Goal: Information Seeking & Learning: Learn about a topic

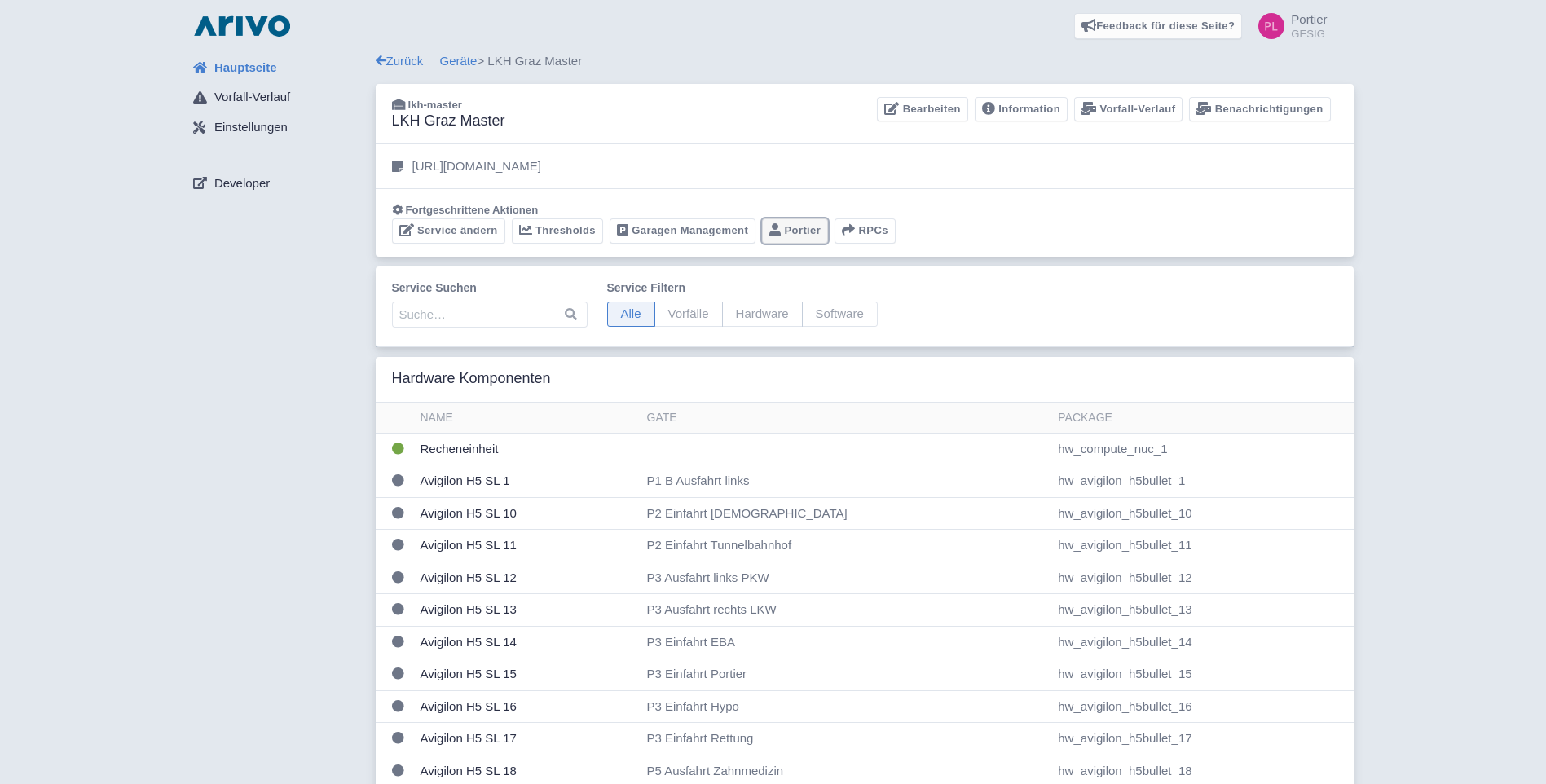
click at [803, 226] on link "Portier" at bounding box center [794, 231] width 66 height 25
click at [697, 313] on span "Vorfälle" at bounding box center [688, 314] width 68 height 25
click at [665, 312] on input "Vorfälle" at bounding box center [660, 307] width 11 height 11
radio input "true"
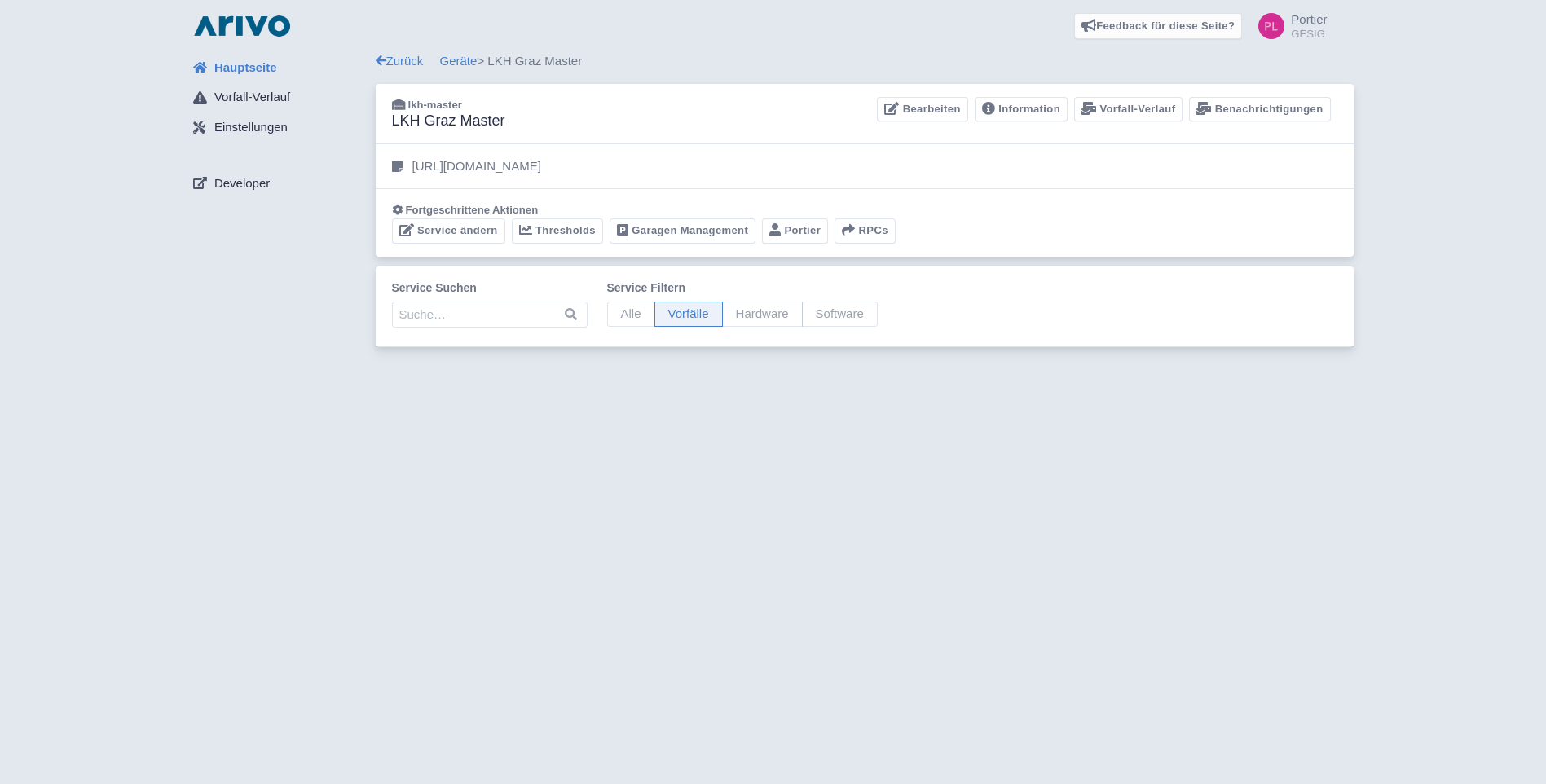
click at [625, 320] on span "Alle" at bounding box center [631, 314] width 48 height 25
click at [618, 312] on input "Alle" at bounding box center [612, 307] width 11 height 11
radio input "true"
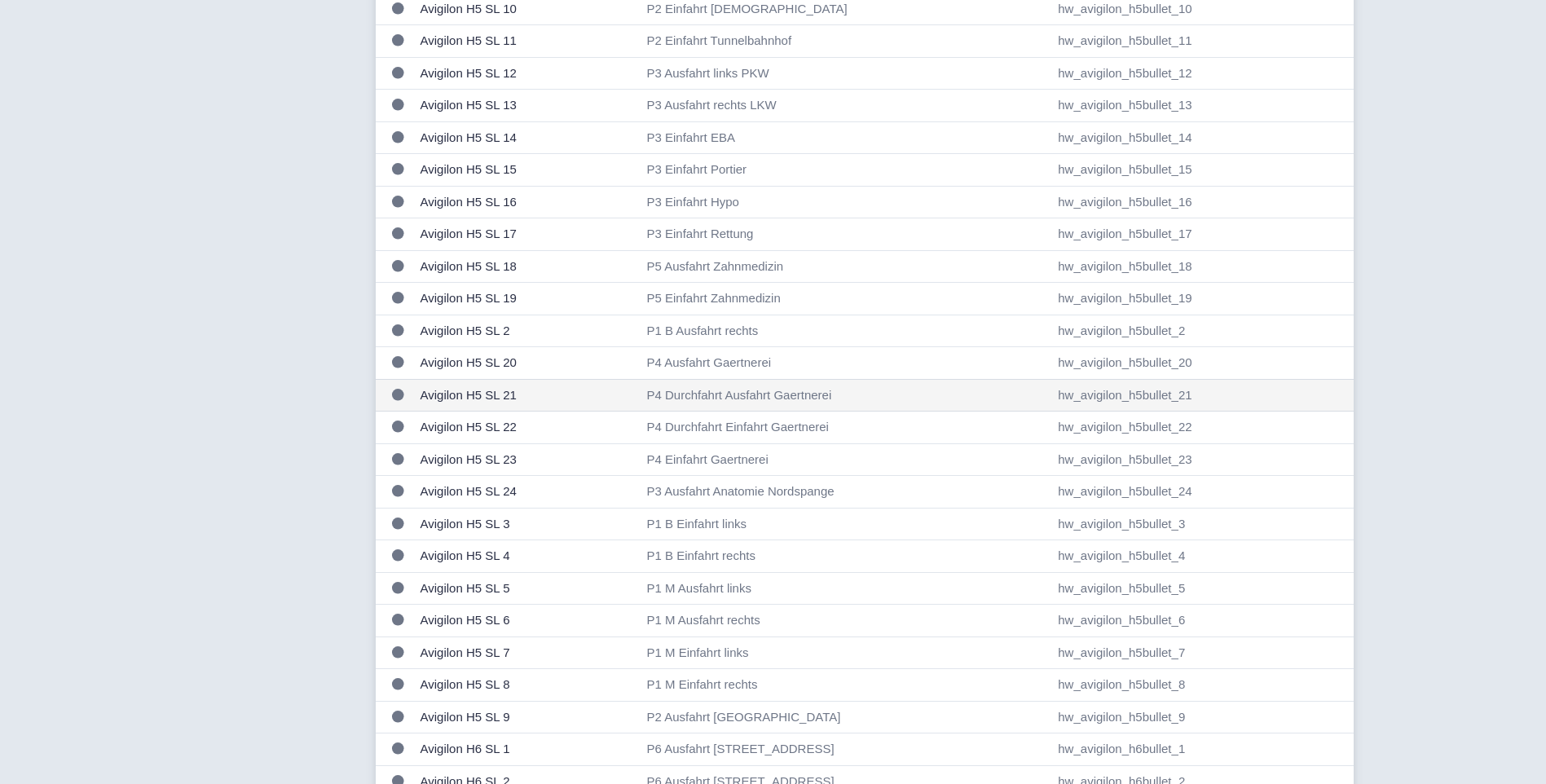
scroll to position [586, 0]
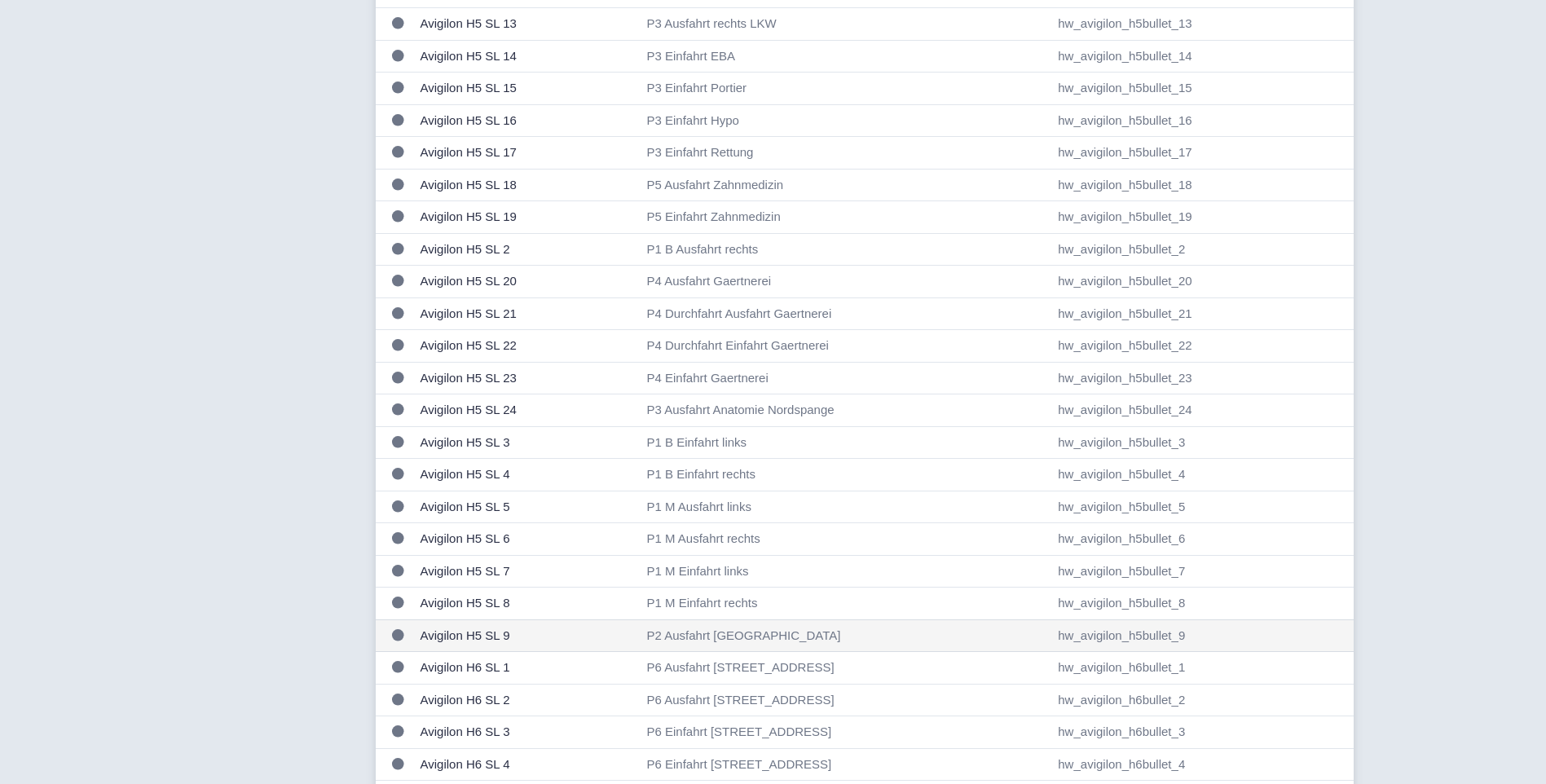
click at [713, 638] on td "P2 Ausfahrt [GEOGRAPHIC_DATA]" at bounding box center [846, 636] width 411 height 33
click at [632, 636] on td "Avigilon H5 SL 9" at bounding box center [527, 636] width 227 height 33
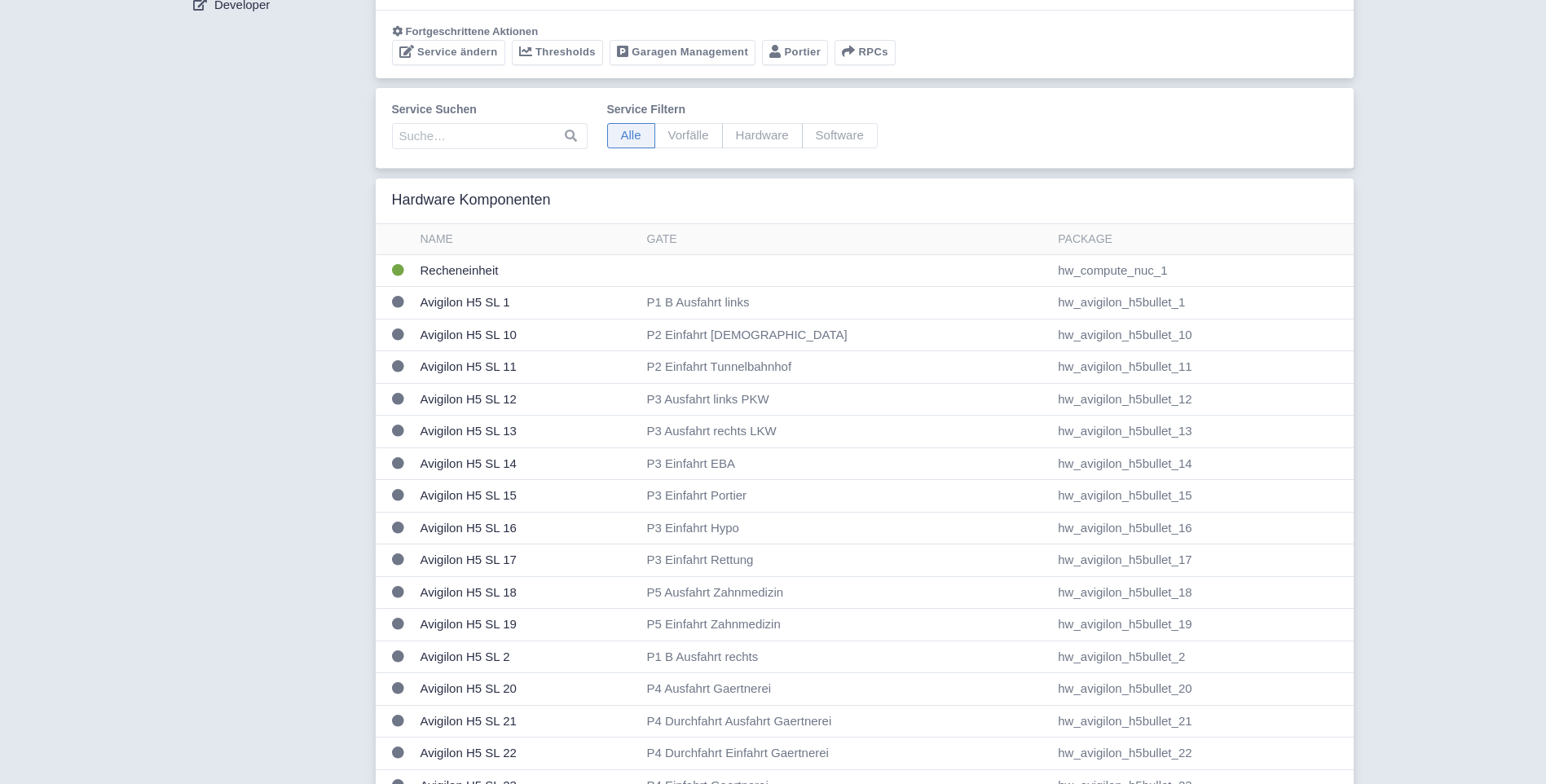
scroll to position [0, 0]
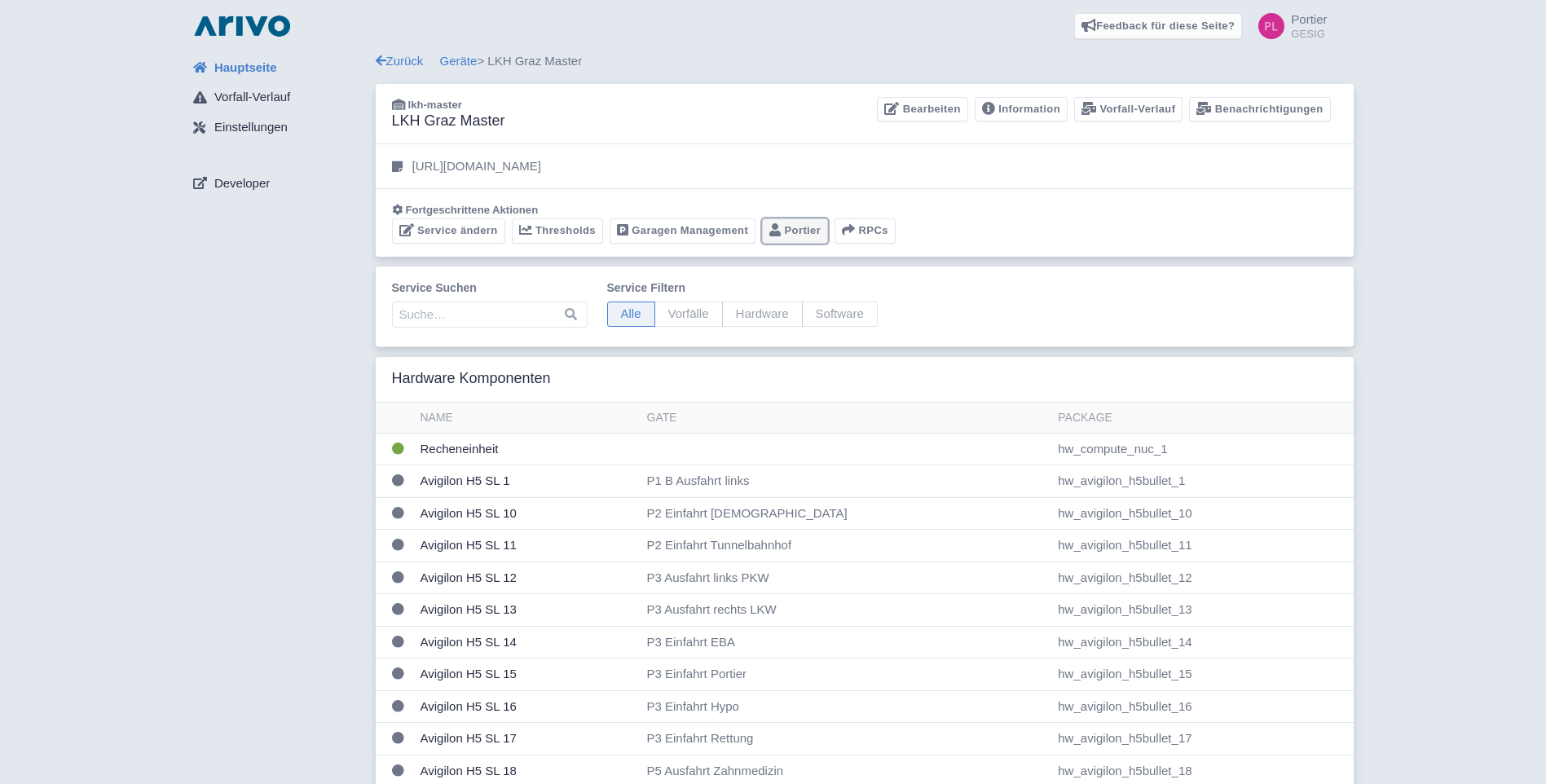
click at [810, 236] on link "Portier" at bounding box center [794, 231] width 66 height 25
